Goal: Contribute content: Add original content to the website for others to see

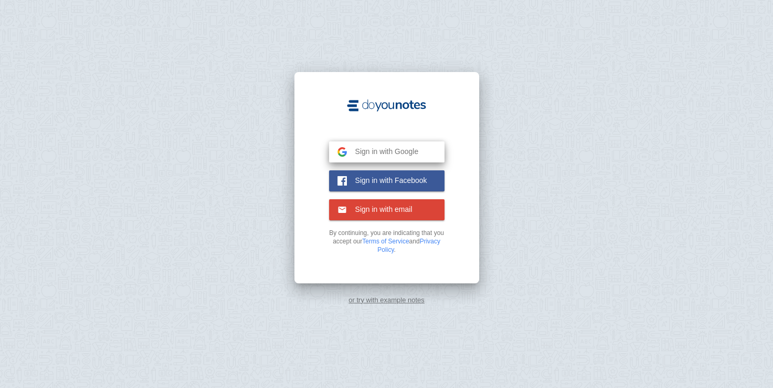
click at [420, 145] on button "Sign in with Google Google" at bounding box center [387, 151] width 116 height 21
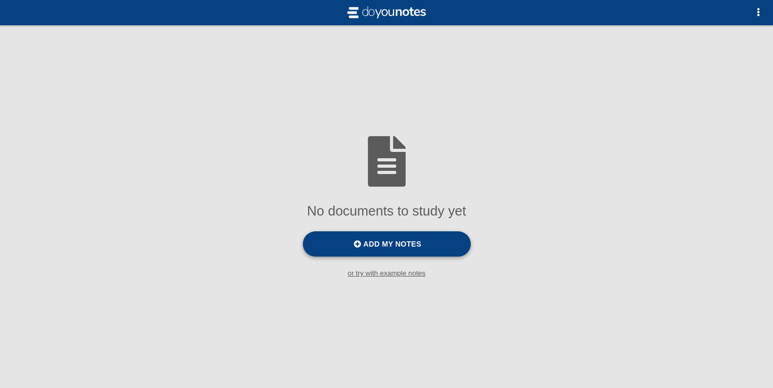
click at [427, 241] on label "Add my notes" at bounding box center [387, 243] width 168 height 25
click at [0, 0] on input "Add my notes" at bounding box center [0, 0] width 0 height 0
click at [380, 274] on small "or try with example notes" at bounding box center [386, 273] width 773 height 8
click at [755, 8] on button "button" at bounding box center [758, 12] width 21 height 21
click at [755, 8] on div at bounding box center [386, 194] width 773 height 388
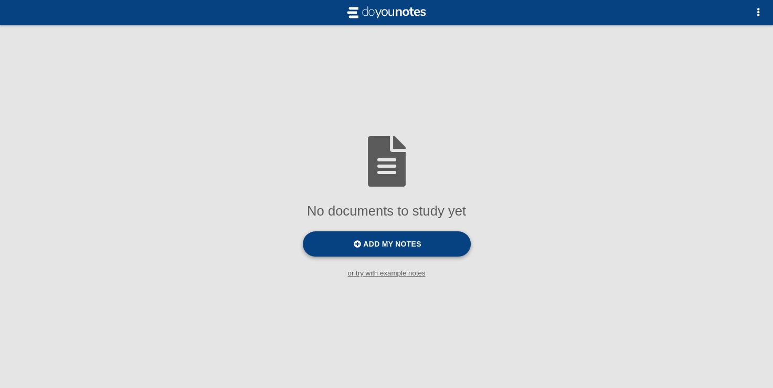
click at [400, 240] on span "Add my notes" at bounding box center [392, 243] width 58 height 8
click at [0, 0] on input "Add my notes" at bounding box center [0, 0] width 0 height 0
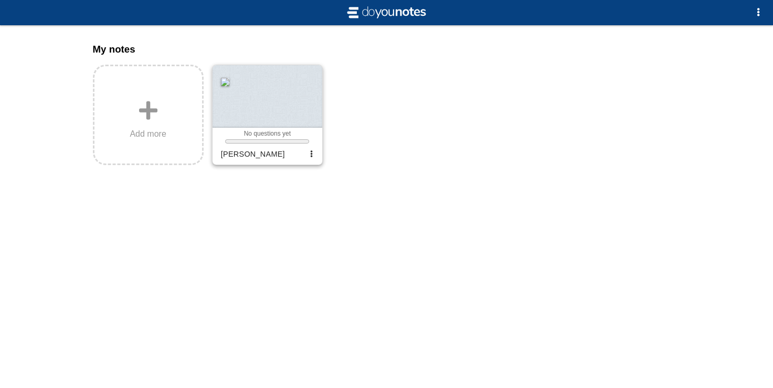
click at [248, 108] on div at bounding box center [268, 96] width 110 height 62
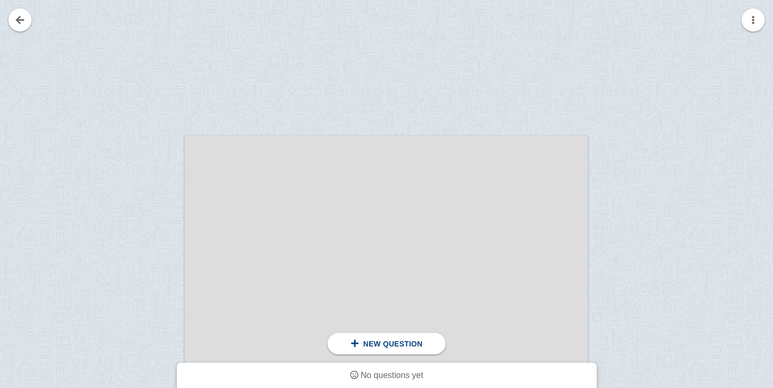
scroll to position [53, 0]
drag, startPoint x: 388, startPoint y: 220, endPoint x: 443, endPoint y: 209, distance: 56.2
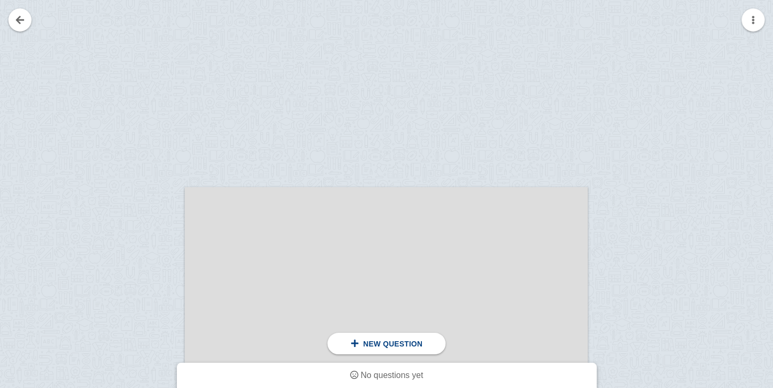
scroll to position [0, 0]
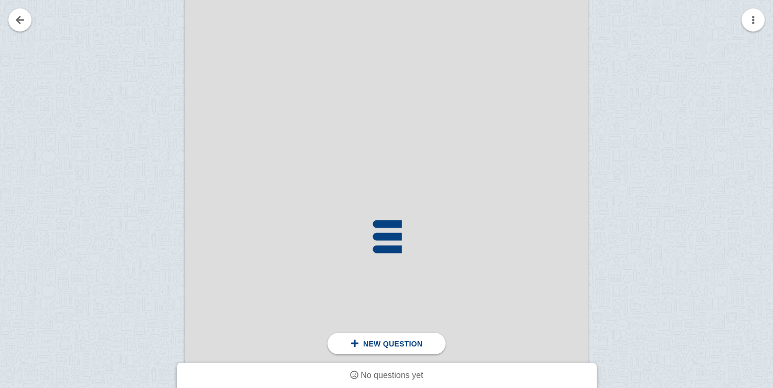
scroll to position [315, 0]
click at [756, 14] on button "button" at bounding box center [753, 19] width 23 height 23
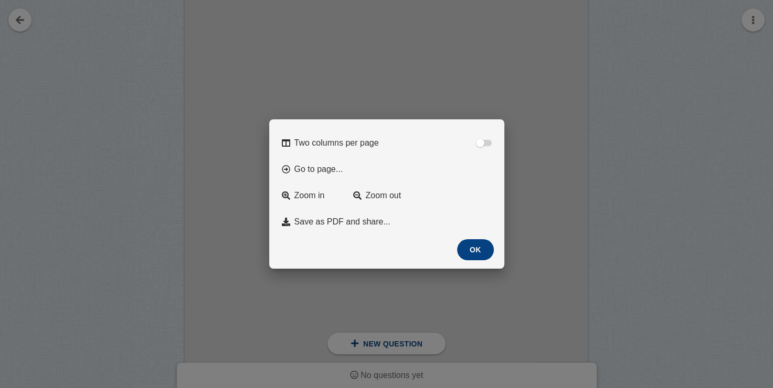
click at [472, 248] on button "OK" at bounding box center [475, 249] width 37 height 21
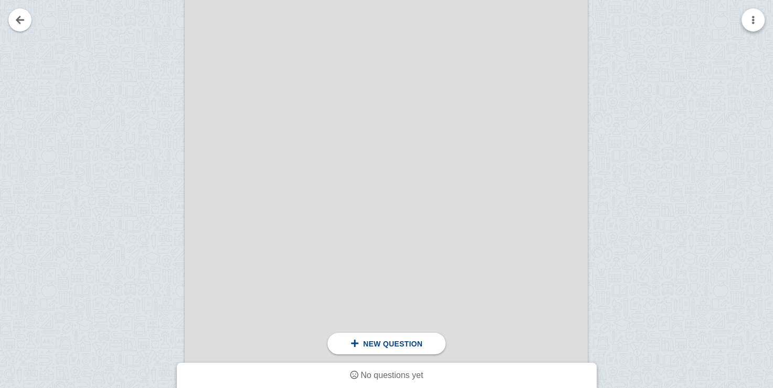
click at [747, 20] on button "button" at bounding box center [753, 19] width 23 height 23
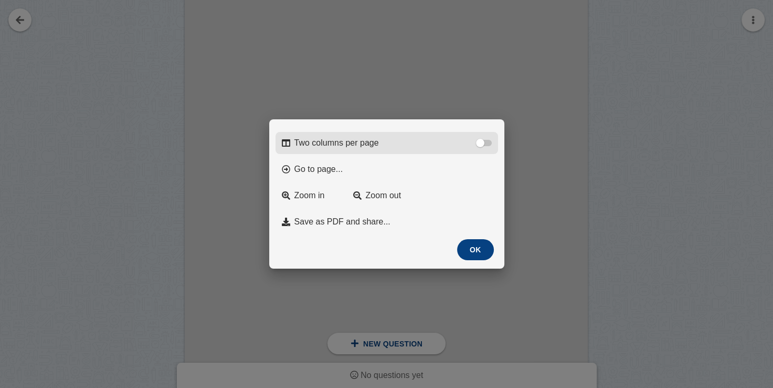
click at [479, 139] on div at bounding box center [480, 143] width 8 height 8
click at [0, 0] on input "Two columns per page" at bounding box center [0, 0] width 0 height 0
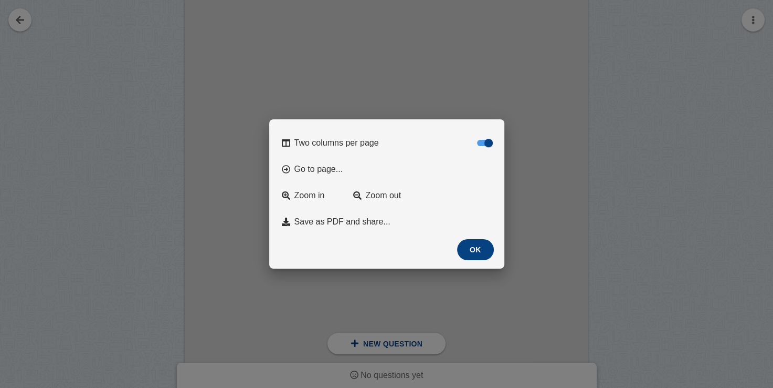
click at [468, 250] on button "OK" at bounding box center [475, 249] width 37 height 21
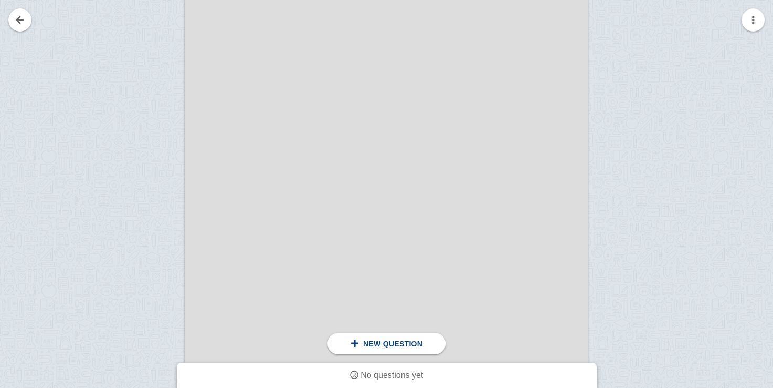
scroll to position [210, 0]
click at [762, 14] on button "button" at bounding box center [753, 19] width 23 height 23
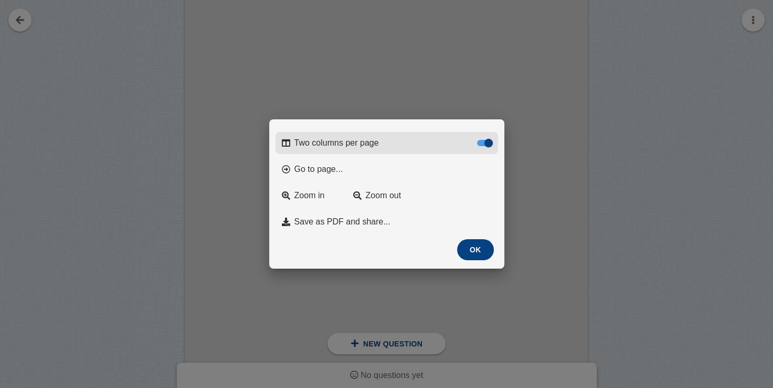
click at [475, 145] on label "Two columns per page" at bounding box center [387, 143] width 223 height 22
click at [0, 0] on input "Two columns per page" at bounding box center [0, 0] width 0 height 0
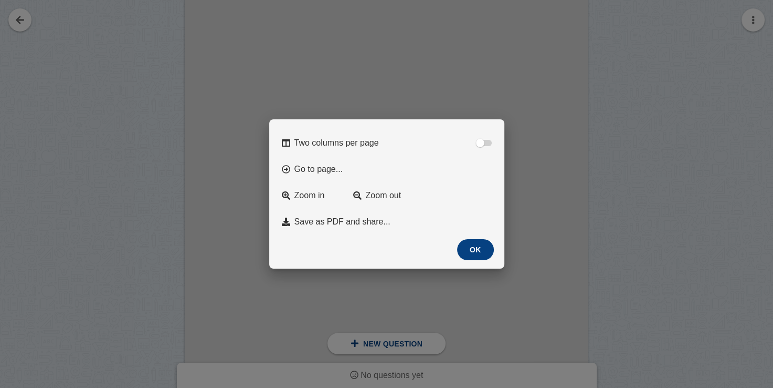
click at [470, 252] on button "OK" at bounding box center [475, 249] width 37 height 21
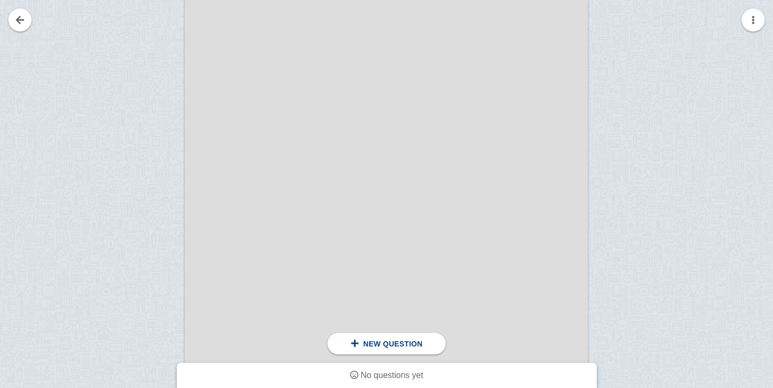
scroll to position [945, 0]
click at [19, 27] on link at bounding box center [19, 19] width 23 height 23
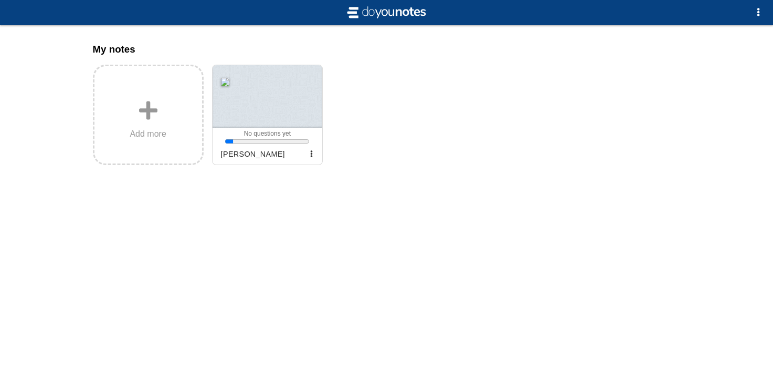
click at [255, 104] on div at bounding box center [268, 96] width 110 height 62
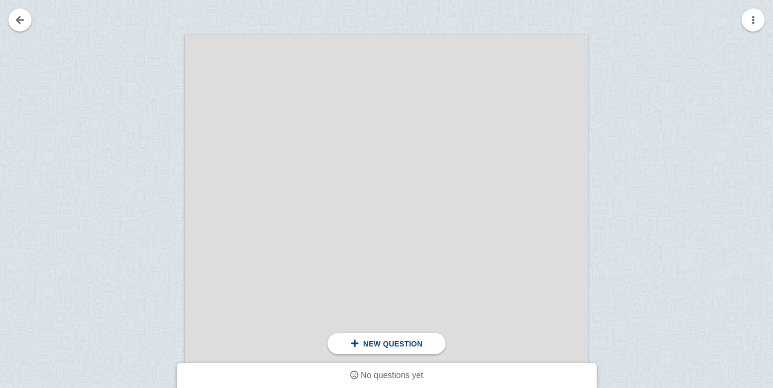
scroll to position [158, 0]
click at [13, 17] on link at bounding box center [19, 19] width 23 height 23
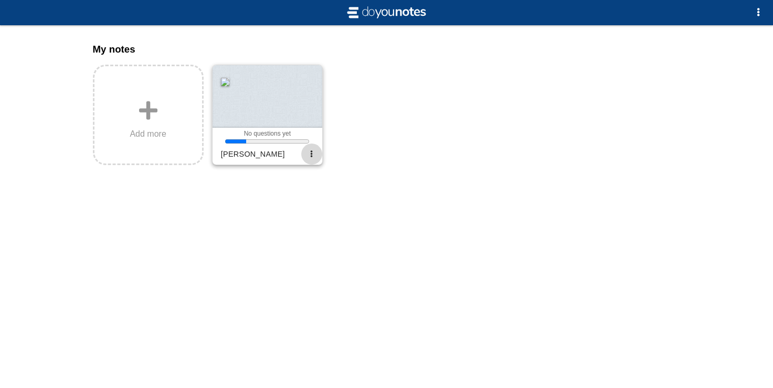
drag, startPoint x: 309, startPoint y: 151, endPoint x: 314, endPoint y: 159, distance: 9.6
click at [309, 151] on button "button" at bounding box center [311, 153] width 21 height 21
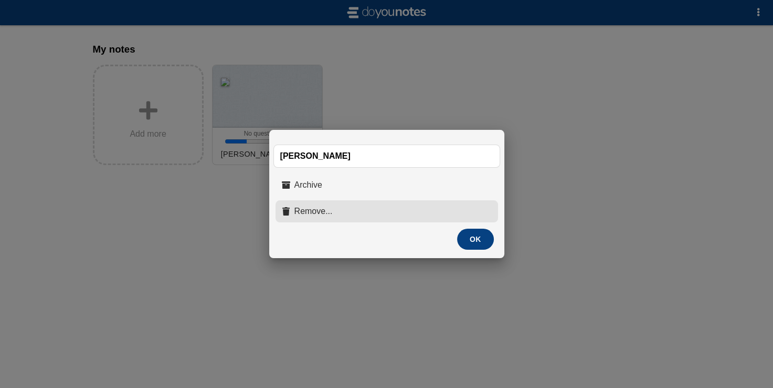
click at [438, 215] on button "Remove..." at bounding box center [387, 211] width 223 height 22
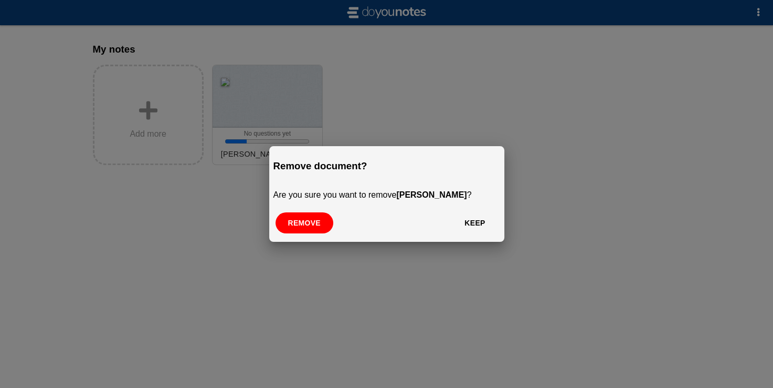
click at [479, 219] on button "Keep" at bounding box center [475, 222] width 46 height 21
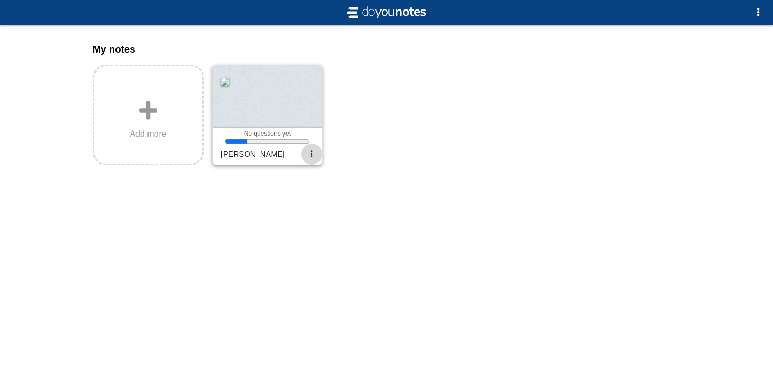
click at [314, 156] on span "button" at bounding box center [311, 153] width 7 height 7
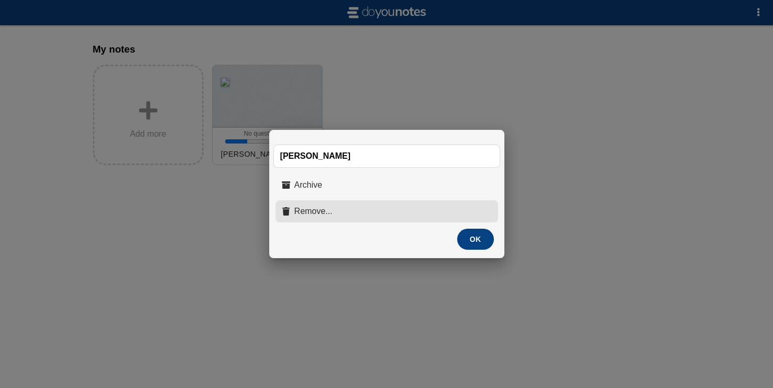
click at [309, 210] on span "Remove..." at bounding box center [314, 210] width 38 height 9
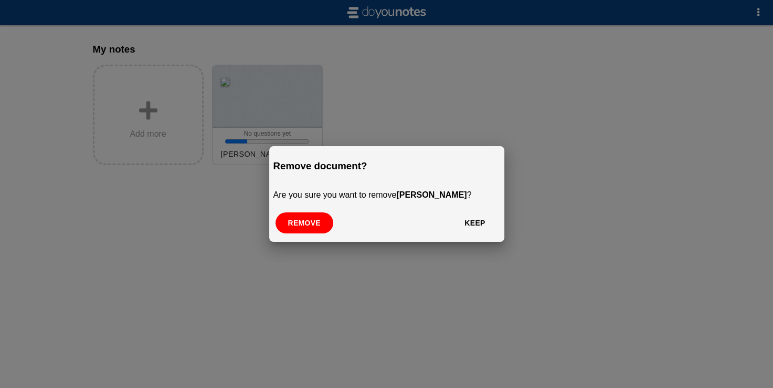
click at [303, 217] on button "Remove" at bounding box center [305, 222] width 58 height 21
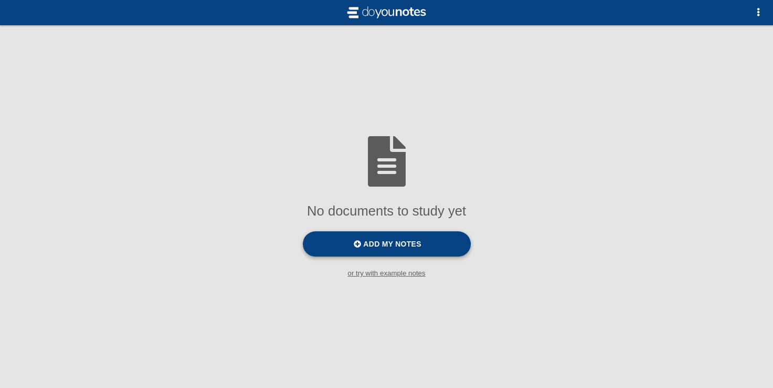
click at [412, 238] on label "Add my notes" at bounding box center [387, 243] width 168 height 25
click at [0, 0] on input "Add my notes" at bounding box center [0, 0] width 0 height 0
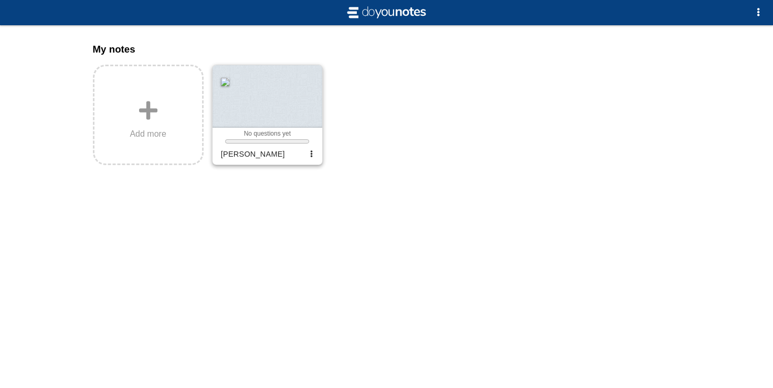
click at [316, 106] on div at bounding box center [268, 96] width 110 height 62
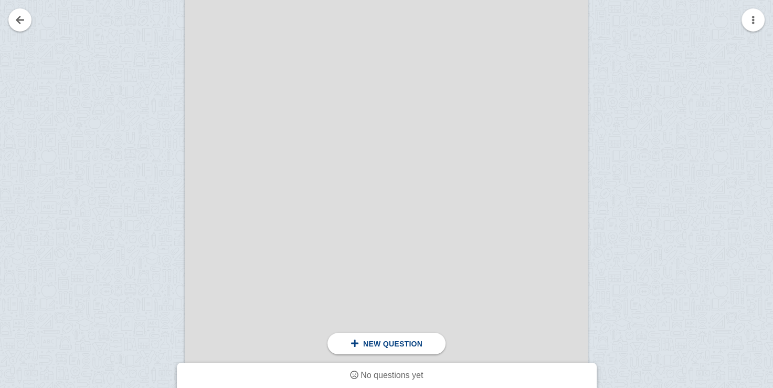
scroll to position [210, 0]
drag, startPoint x: 418, startPoint y: 223, endPoint x: 348, endPoint y: 165, distance: 91.0
click at [348, 165] on div at bounding box center [386, 245] width 403 height 537
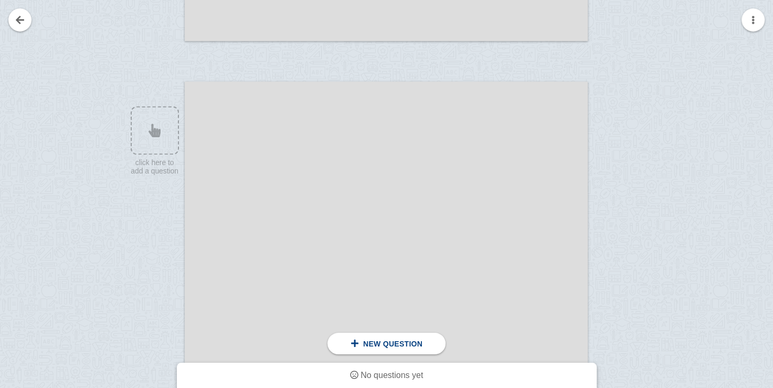
drag, startPoint x: 482, startPoint y: 156, endPoint x: 515, endPoint y: 137, distance: 38.6
drag, startPoint x: 515, startPoint y: 137, endPoint x: 372, endPoint y: 211, distance: 161.1
click at [372, 211] on div at bounding box center [386, 349] width 403 height 537
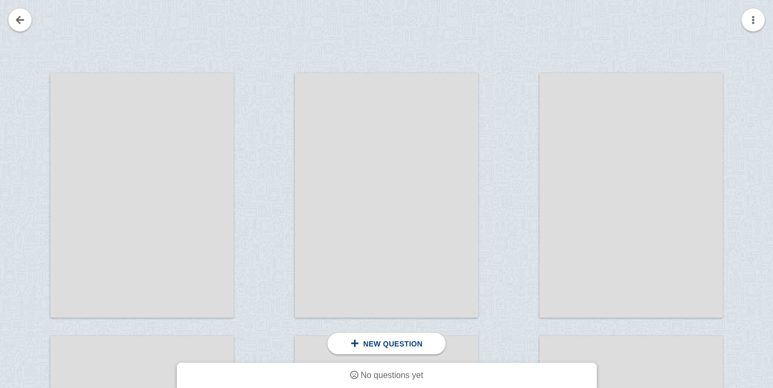
scroll to position [55, 0]
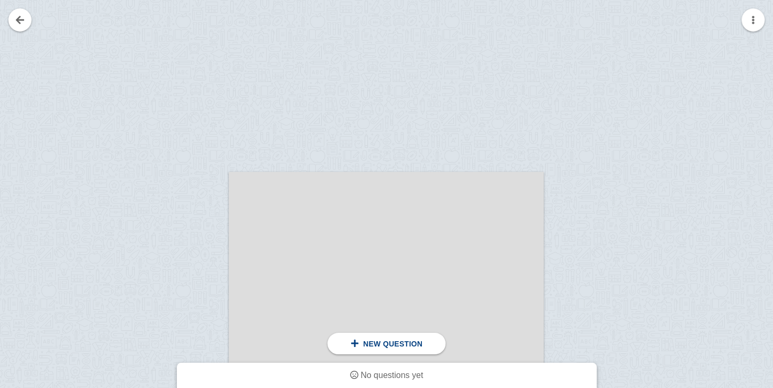
click at [748, 24] on button "button" at bounding box center [753, 19] width 23 height 23
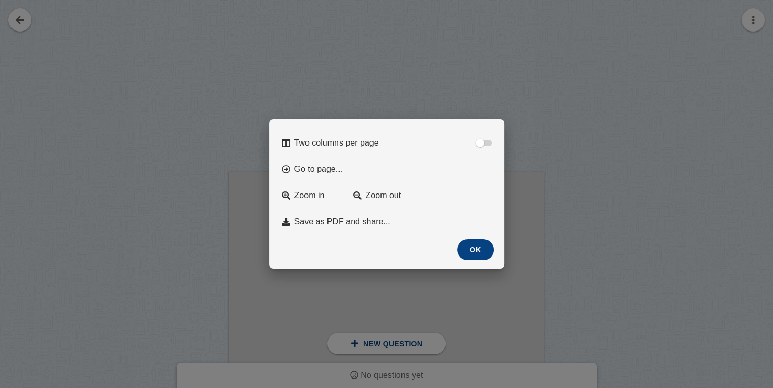
click at [310, 43] on div at bounding box center [386, 194] width 773 height 388
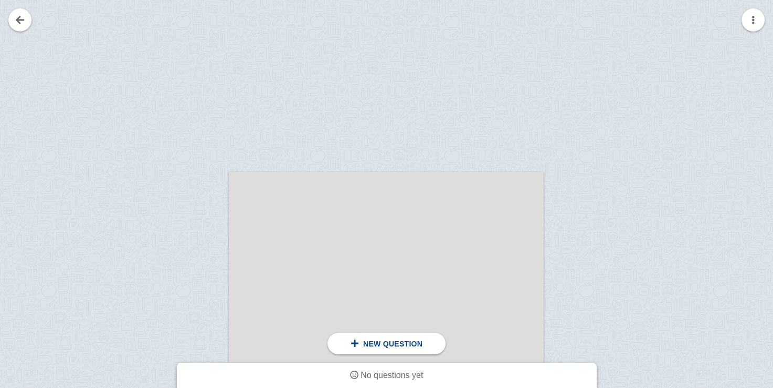
click at [19, 20] on link at bounding box center [19, 19] width 23 height 23
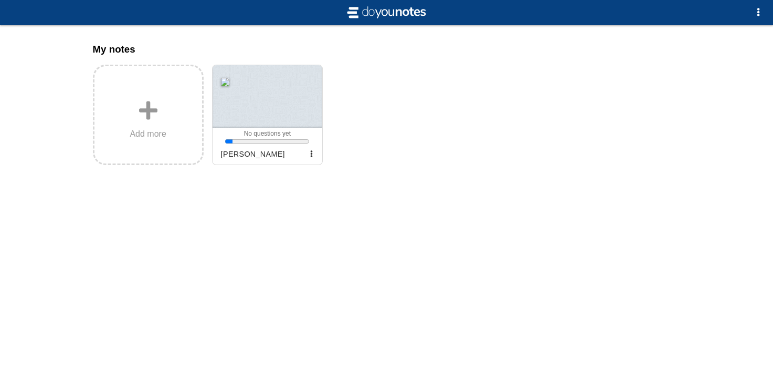
click at [756, 9] on span "button" at bounding box center [759, 12] width 8 height 8
click at [498, 100] on div at bounding box center [386, 194] width 773 height 388
click at [381, 10] on img at bounding box center [387, 12] width 84 height 17
drag, startPoint x: 160, startPoint y: 16, endPoint x: 108, endPoint y: 16, distance: 51.5
click at [160, 16] on div at bounding box center [386, 9] width 773 height 34
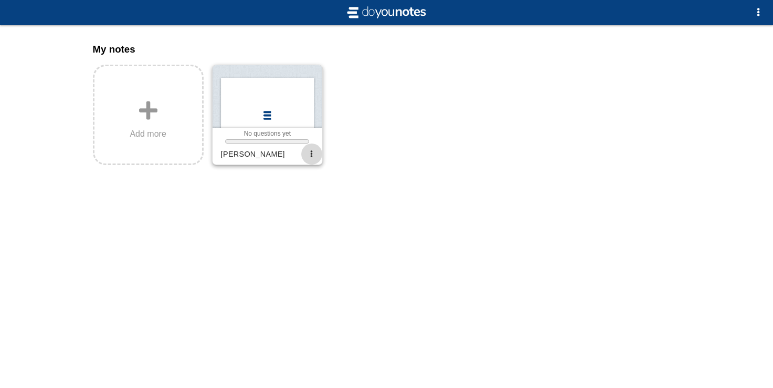
click at [311, 154] on span "button" at bounding box center [311, 153] width 7 height 7
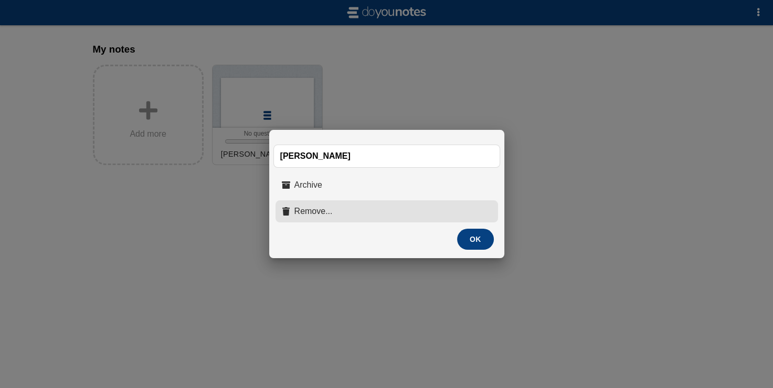
click at [407, 211] on button "Remove..." at bounding box center [387, 211] width 223 height 22
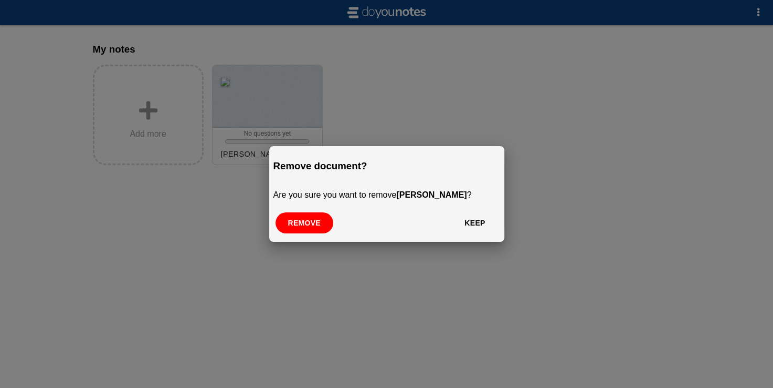
click at [307, 228] on button "Remove" at bounding box center [305, 222] width 58 height 21
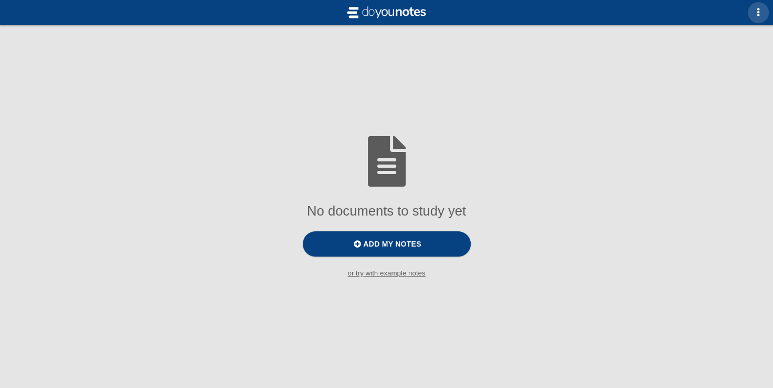
click at [756, 8] on span "button" at bounding box center [759, 12] width 8 height 8
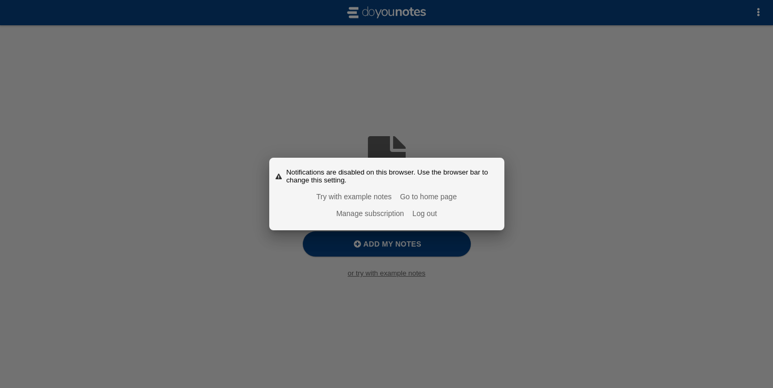
click at [442, 90] on div at bounding box center [386, 194] width 773 height 388
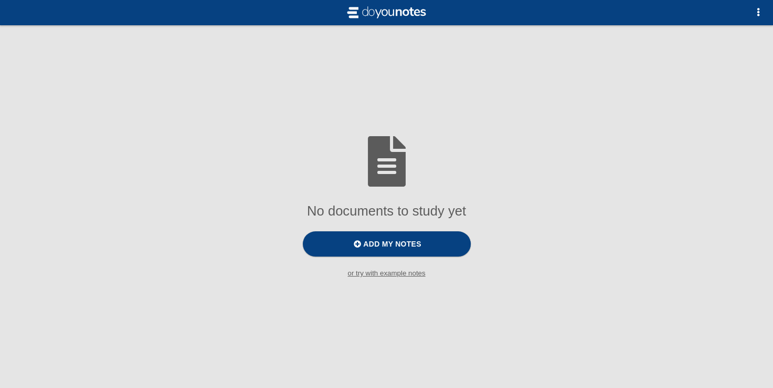
click at [36, 6] on div at bounding box center [386, 9] width 773 height 34
click at [702, 119] on div "No documents to study yet Add my notes or try with example notes To practice to…" at bounding box center [386, 194] width 773 height 388
click at [403, 13] on img at bounding box center [387, 12] width 84 height 17
click at [755, 9] on span "button" at bounding box center [759, 12] width 8 height 8
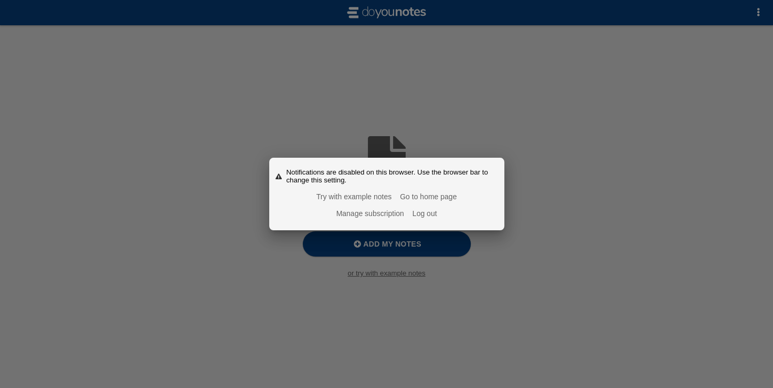
click at [385, 216] on link "Manage subscription" at bounding box center [371, 213] width 68 height 8
